Goal: Find specific page/section: Find specific page/section

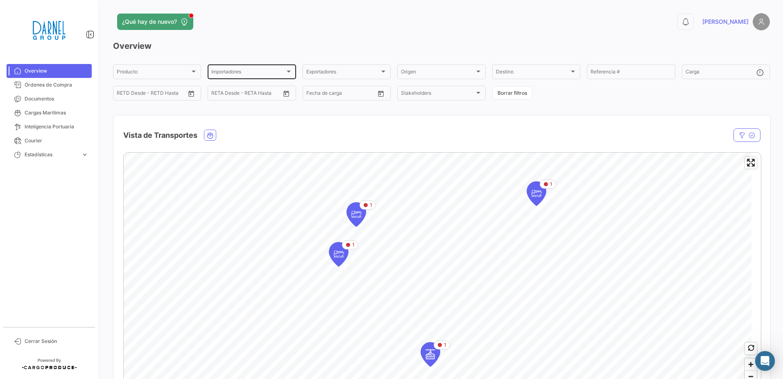
click at [287, 72] on div at bounding box center [289, 71] width 4 height 2
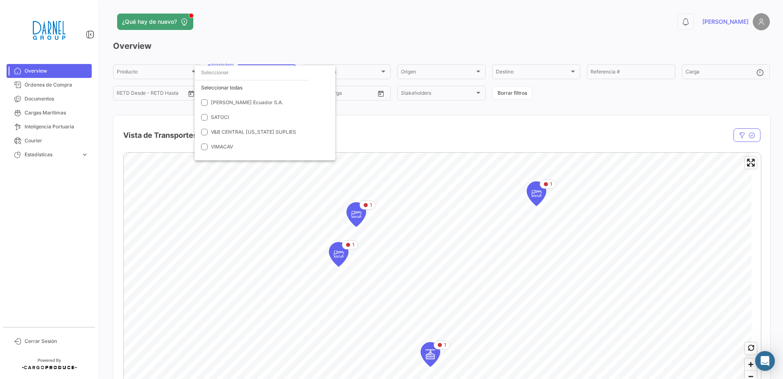
click at [286, 30] on div at bounding box center [391, 189] width 783 height 379
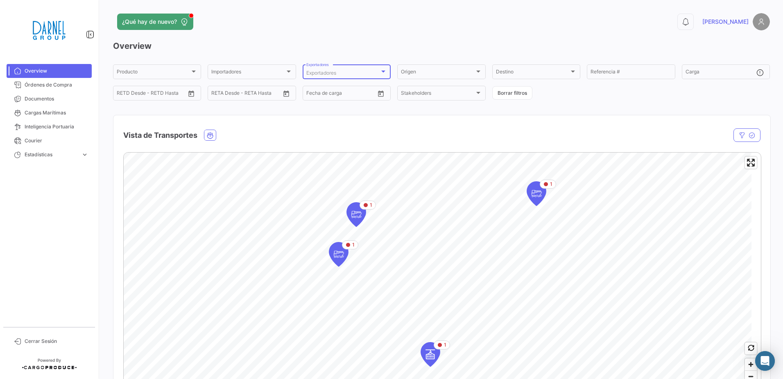
click at [385, 69] on div at bounding box center [383, 71] width 7 height 7
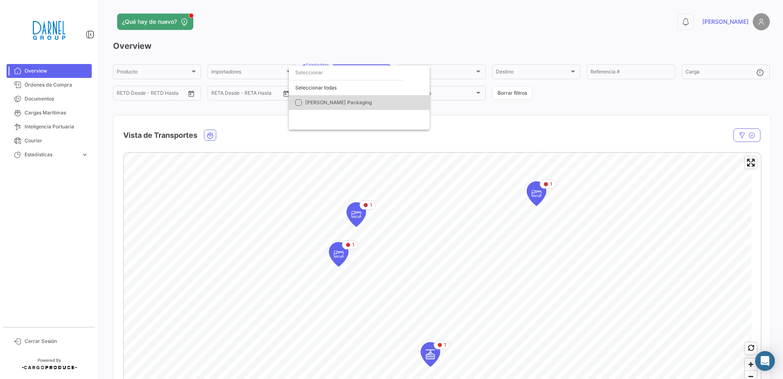
click at [296, 102] on mat-pseudo-checkbox at bounding box center [298, 102] width 7 height 7
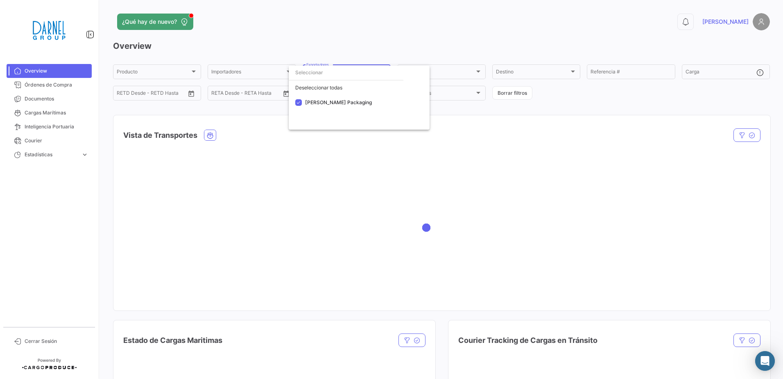
click at [361, 40] on div at bounding box center [391, 189] width 783 height 379
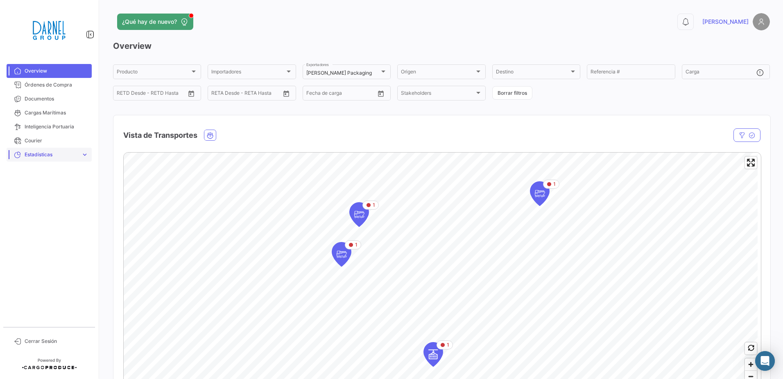
click at [31, 154] on span "Estadísticas" at bounding box center [51, 154] width 53 height 7
click at [42, 171] on span "Tiempo a destino" at bounding box center [41, 171] width 40 height 7
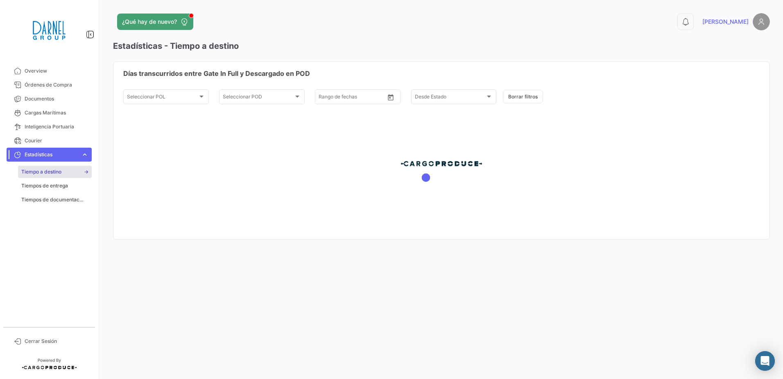
type input "[DATE]"
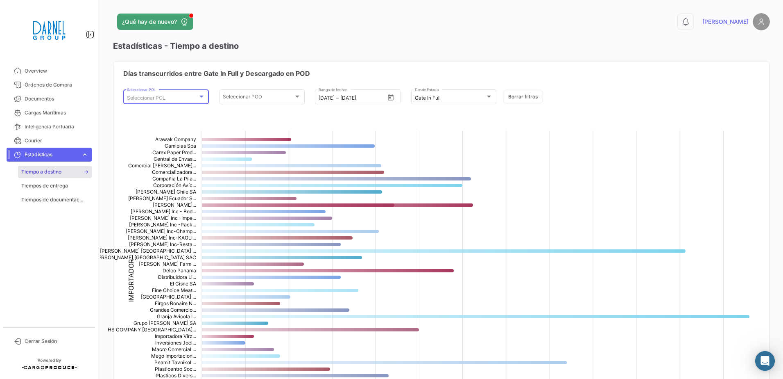
click at [200, 95] on div at bounding box center [201, 96] width 7 height 7
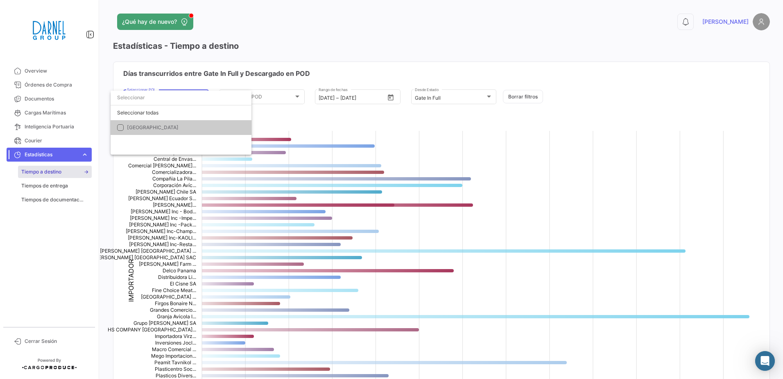
click at [119, 126] on mat-pseudo-checkbox at bounding box center [120, 127] width 7 height 7
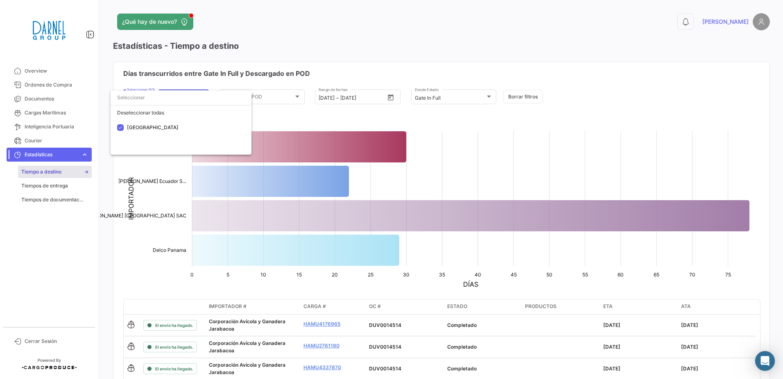
click at [143, 269] on div at bounding box center [391, 189] width 783 height 379
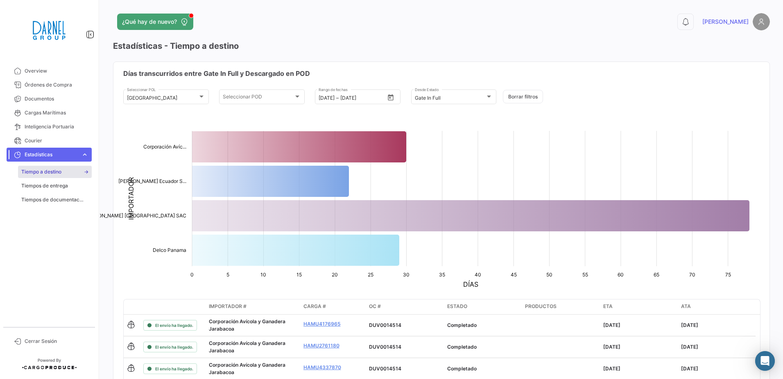
drag, startPoint x: 46, startPoint y: 185, endPoint x: 93, endPoint y: 180, distance: 47.8
click at [46, 185] on span "Tiempos de entrega" at bounding box center [44, 185] width 47 height 7
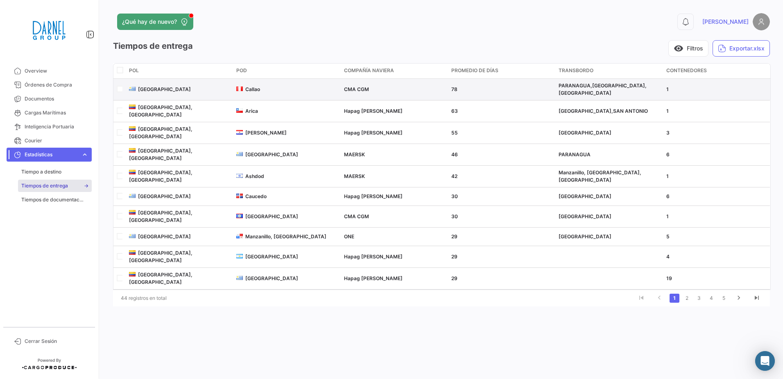
click at [120, 88] on input "checkbox" at bounding box center [119, 88] width 5 height 5
checkbox input "true"
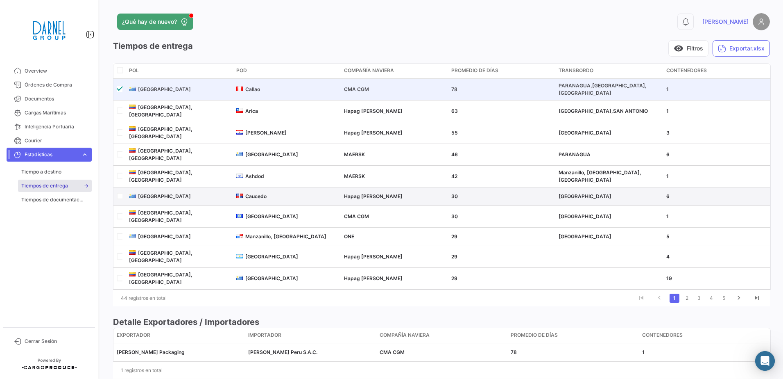
click at [118, 193] on input "checkbox" at bounding box center [119, 195] width 5 height 5
checkbox input "true"
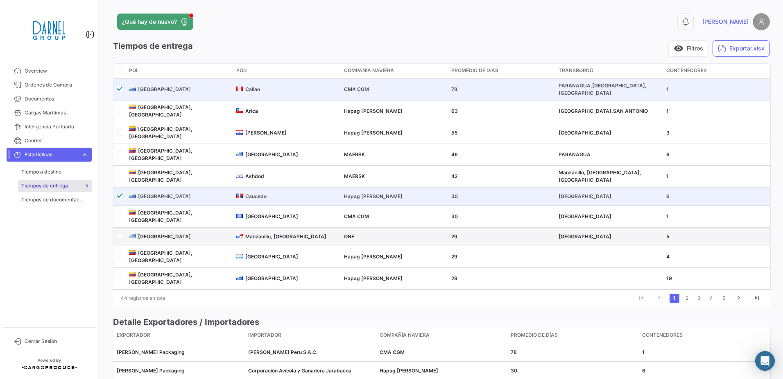
click at [119, 233] on input "checkbox" at bounding box center [119, 235] width 5 height 5
checkbox input "true"
click at [53, 203] on span "Tiempos de documentación" at bounding box center [52, 199] width 62 height 7
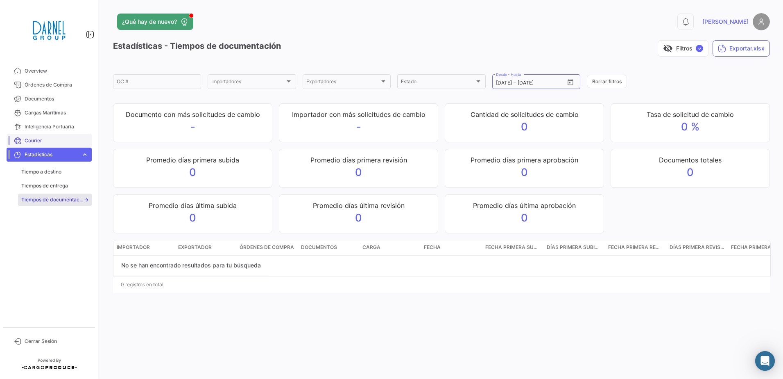
click at [35, 142] on span "Courier" at bounding box center [57, 140] width 64 height 7
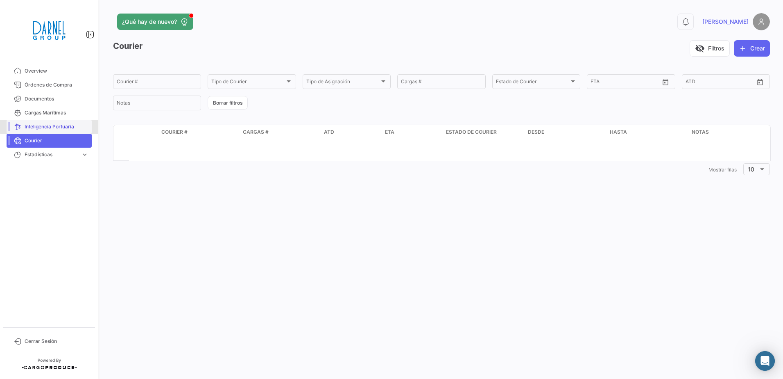
click at [49, 126] on span "Inteligencia Portuaria" at bounding box center [57, 126] width 64 height 7
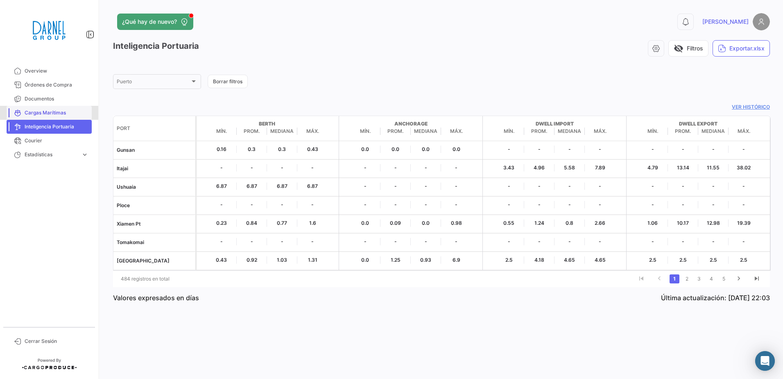
click at [50, 111] on span "Cargas Marítimas" at bounding box center [57, 112] width 64 height 7
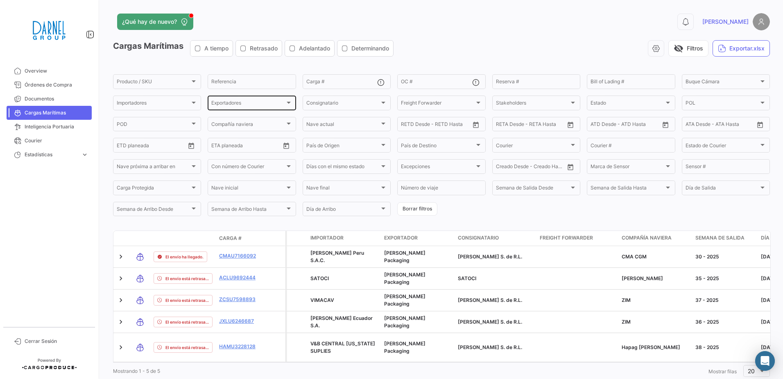
click at [230, 103] on span "Exportadores" at bounding box center [247, 104] width 73 height 6
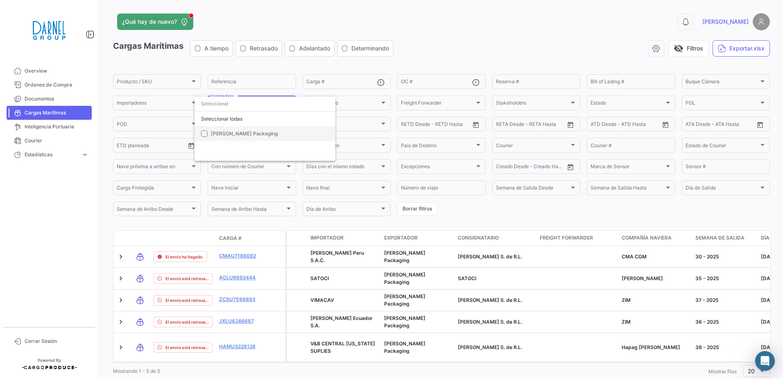
click at [206, 134] on mat-pseudo-checkbox at bounding box center [204, 133] width 7 height 7
click at [468, 31] on div at bounding box center [391, 189] width 783 height 379
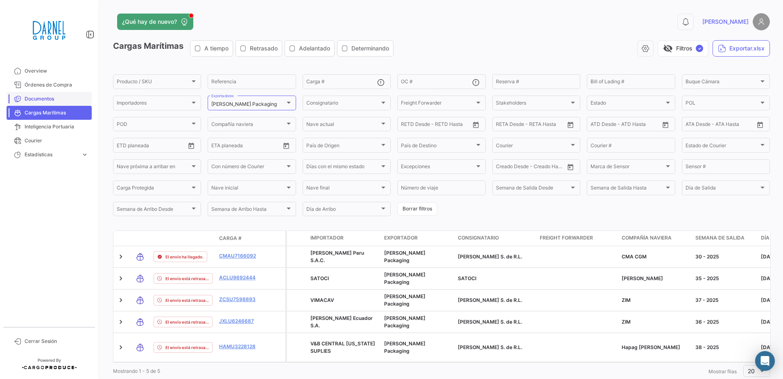
drag, startPoint x: 30, startPoint y: 96, endPoint x: 64, endPoint y: 95, distance: 34.4
click at [30, 96] on span "Documentos" at bounding box center [57, 98] width 64 height 7
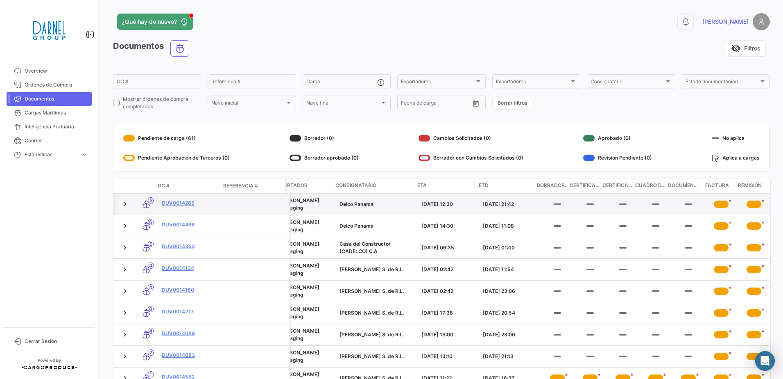
click at [715, 204] on div "*" at bounding box center [721, 203] width 15 height 7
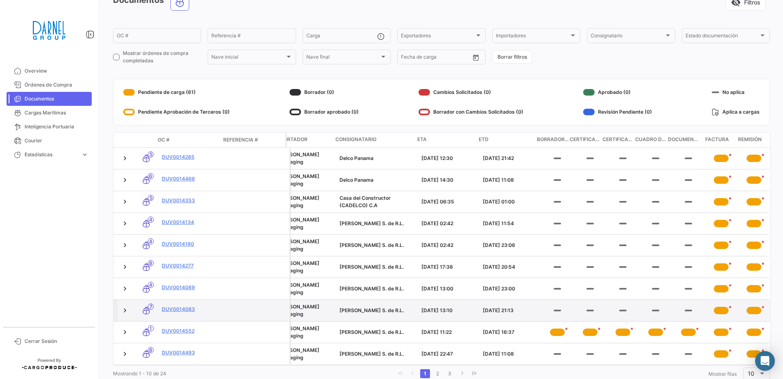
scroll to position [61, 0]
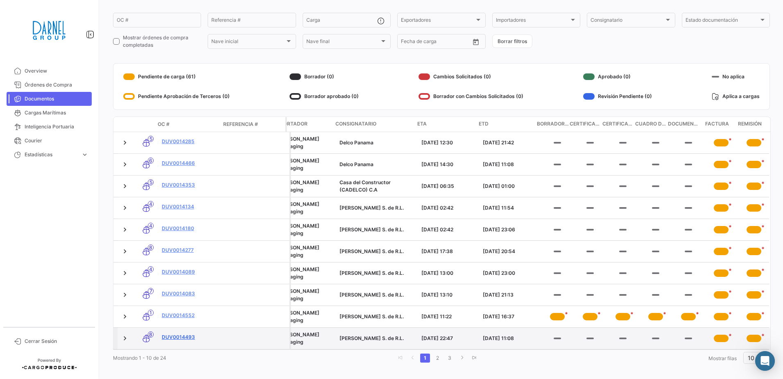
click at [172, 333] on link "DUV0014493" at bounding box center [191, 336] width 59 height 7
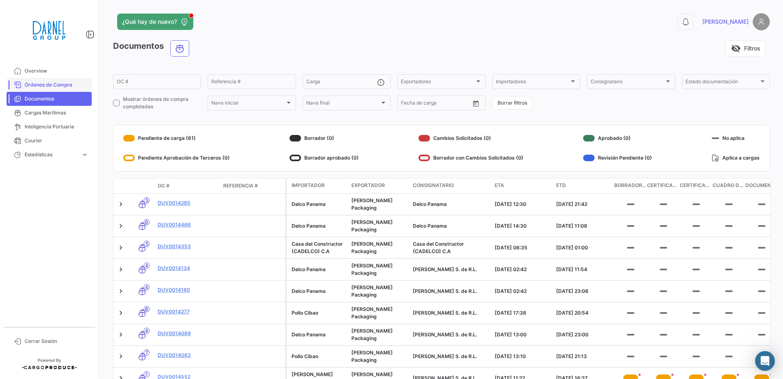
click at [46, 82] on span "Órdenes de Compra" at bounding box center [57, 84] width 64 height 7
click at [43, 82] on span "Órdenes de Compra" at bounding box center [57, 84] width 64 height 7
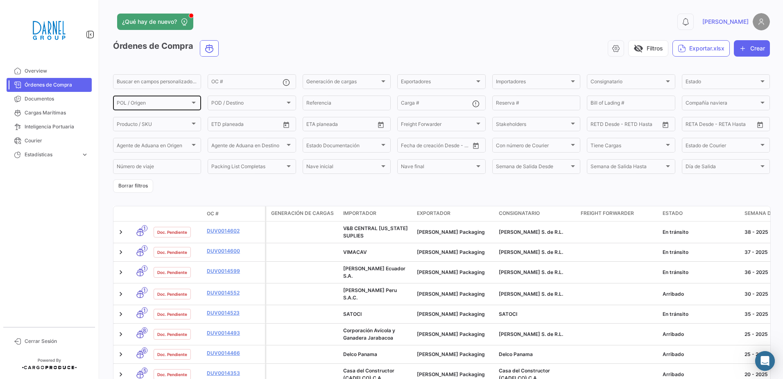
click at [193, 102] on div at bounding box center [194, 103] width 4 height 2
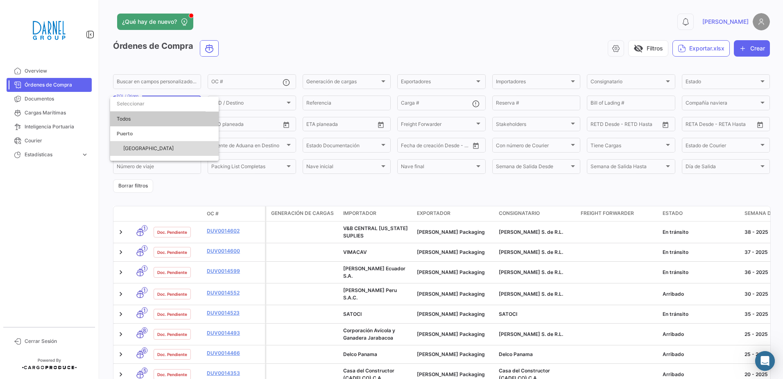
click at [138, 147] on span "[GEOGRAPHIC_DATA]" at bounding box center [148, 148] width 50 height 6
